Goal: Share content: Share content

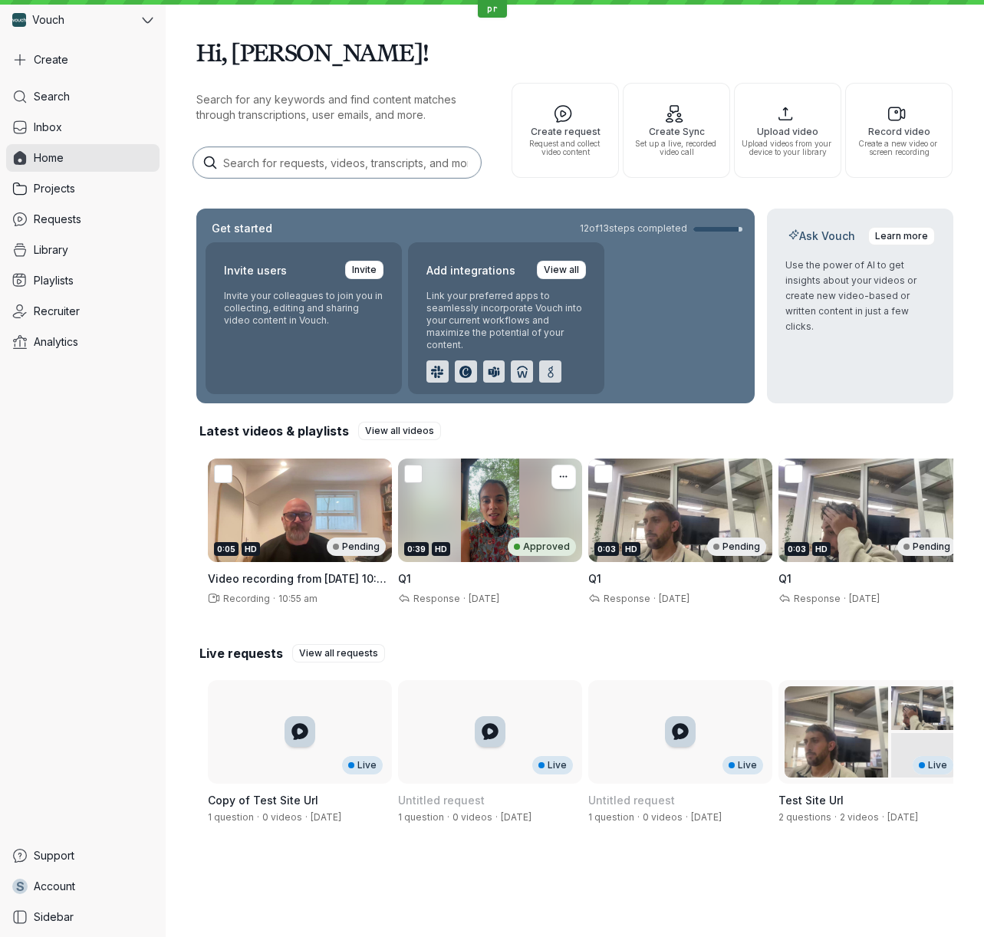
click at [469, 528] on div "0:39 HD Approved" at bounding box center [490, 511] width 184 height 104
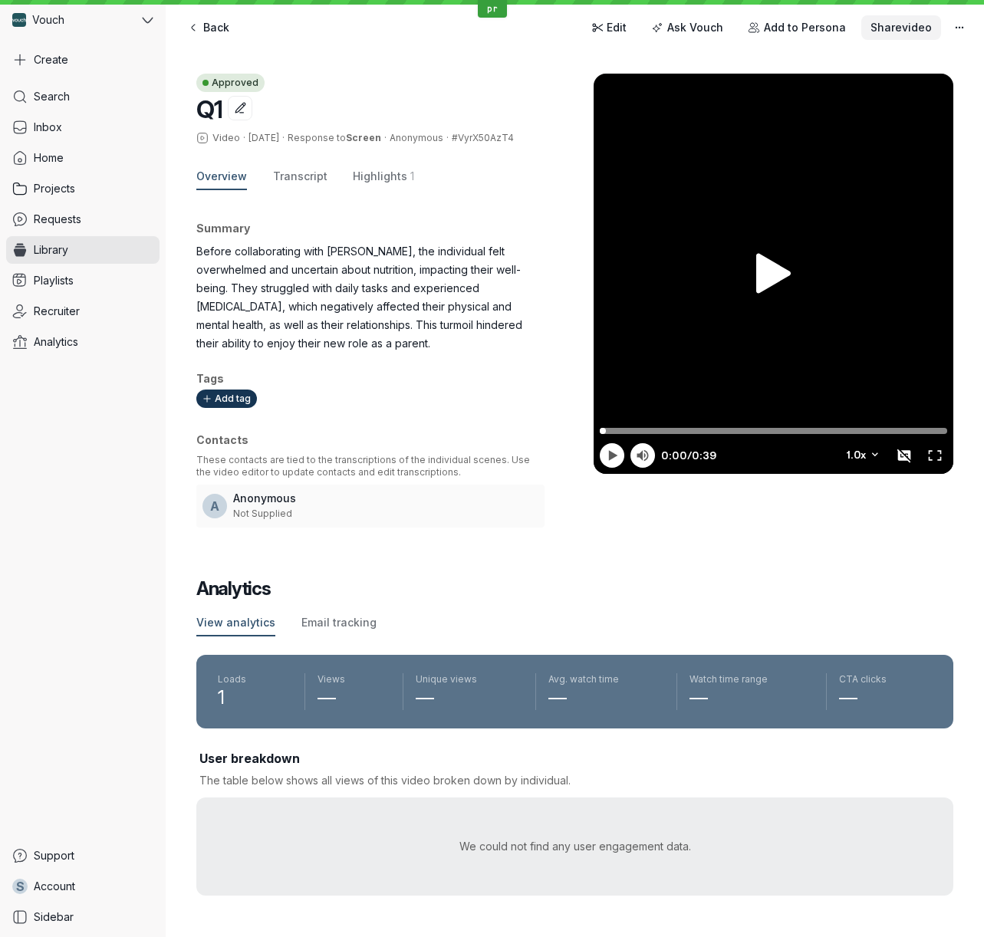
click at [895, 31] on span "Share video" at bounding box center [900, 27] width 61 height 15
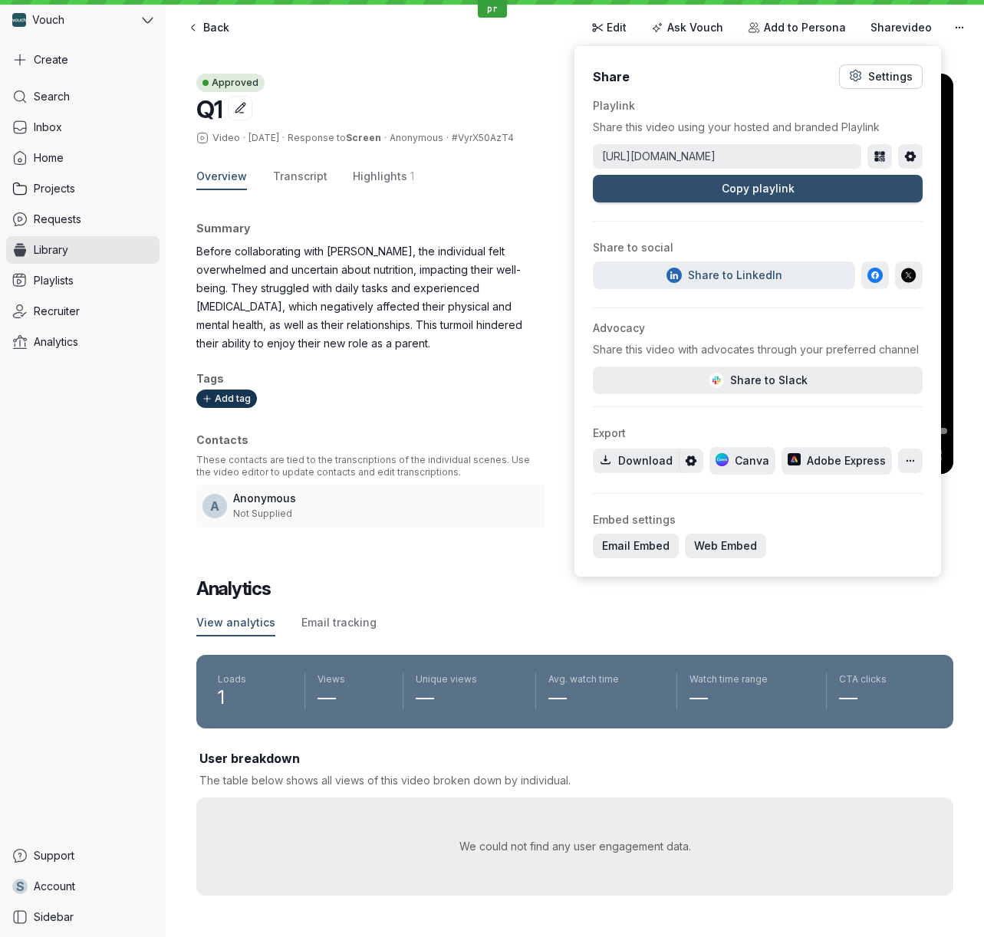
click at [899, 74] on div "Settings" at bounding box center [890, 76] width 44 height 15
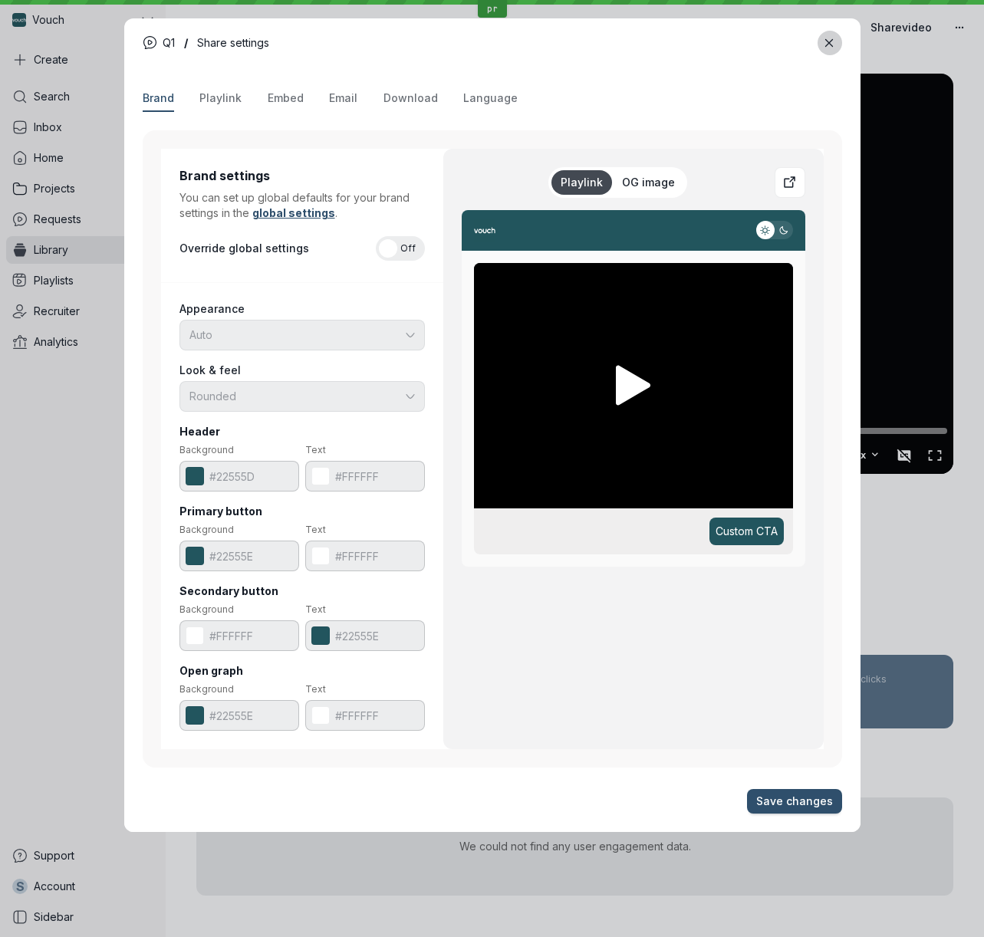
click at [832, 40] on icon "Close modal" at bounding box center [829, 42] width 7 height 7
click at [832, 40] on div "Back Edit Ask Vouch Add to Persona Share video" at bounding box center [575, 27] width 794 height 31
